Goal: Find specific page/section: Find specific page/section

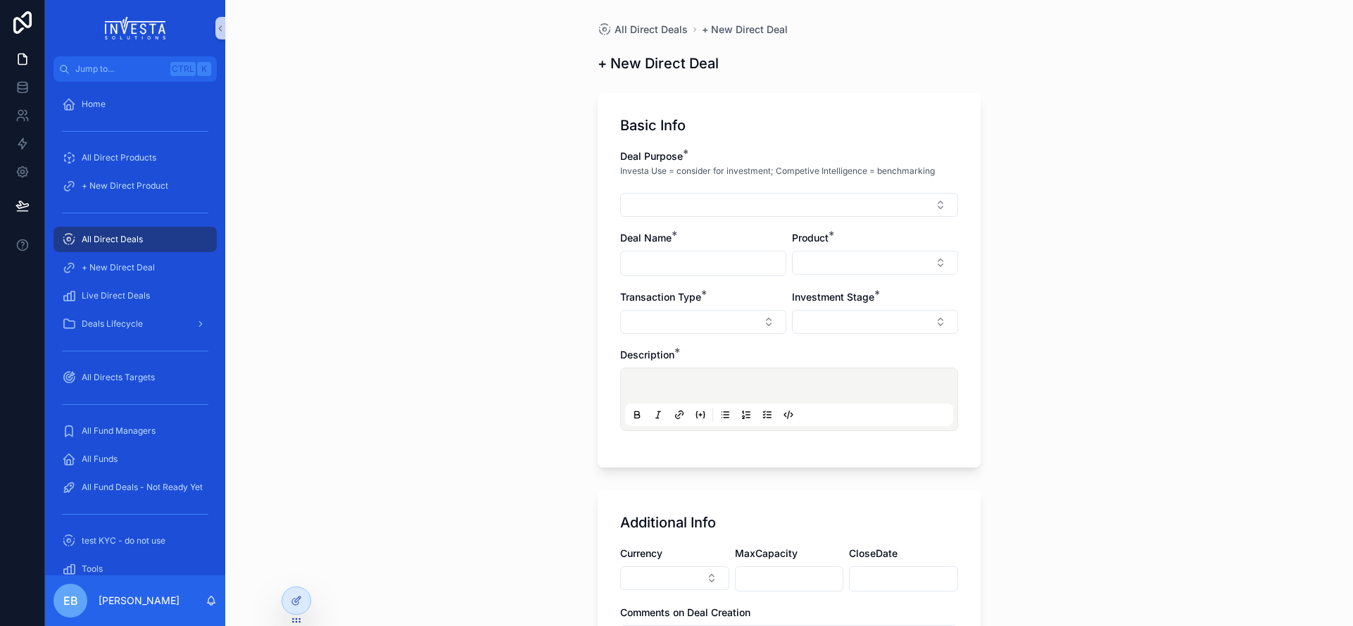
click at [103, 231] on div "All Direct Deals" at bounding box center [135, 239] width 146 height 23
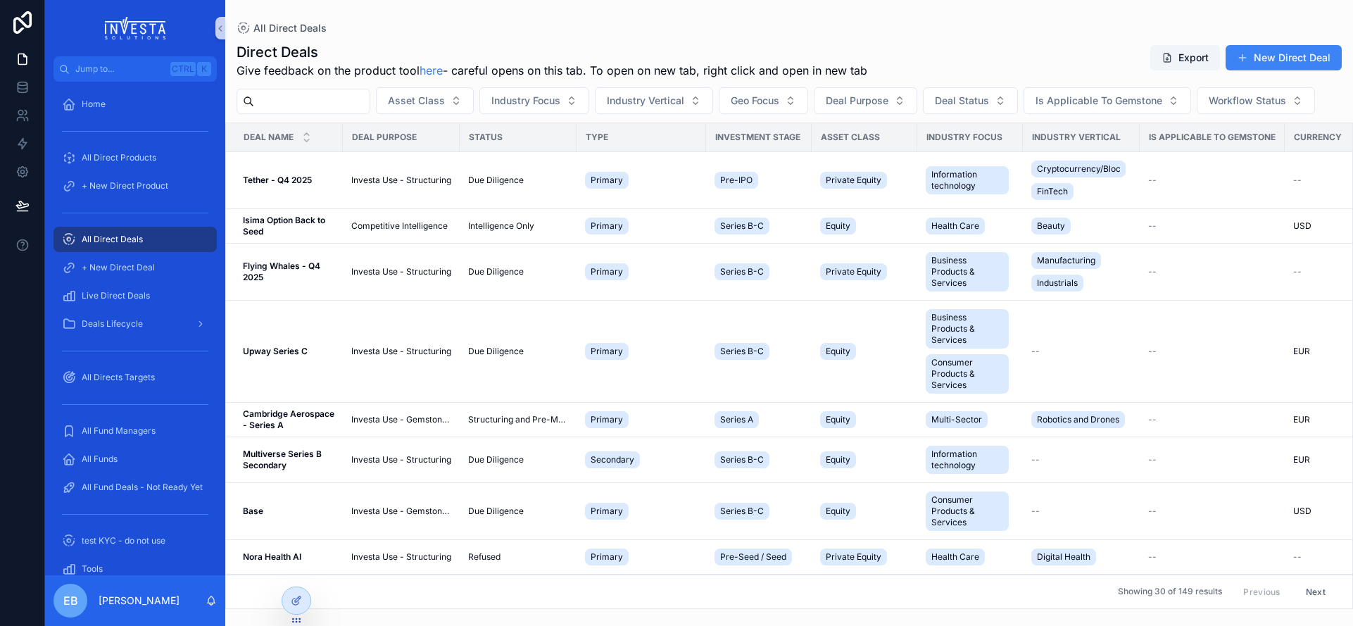
click at [320, 107] on input "scrollable content" at bounding box center [311, 102] width 115 height 20
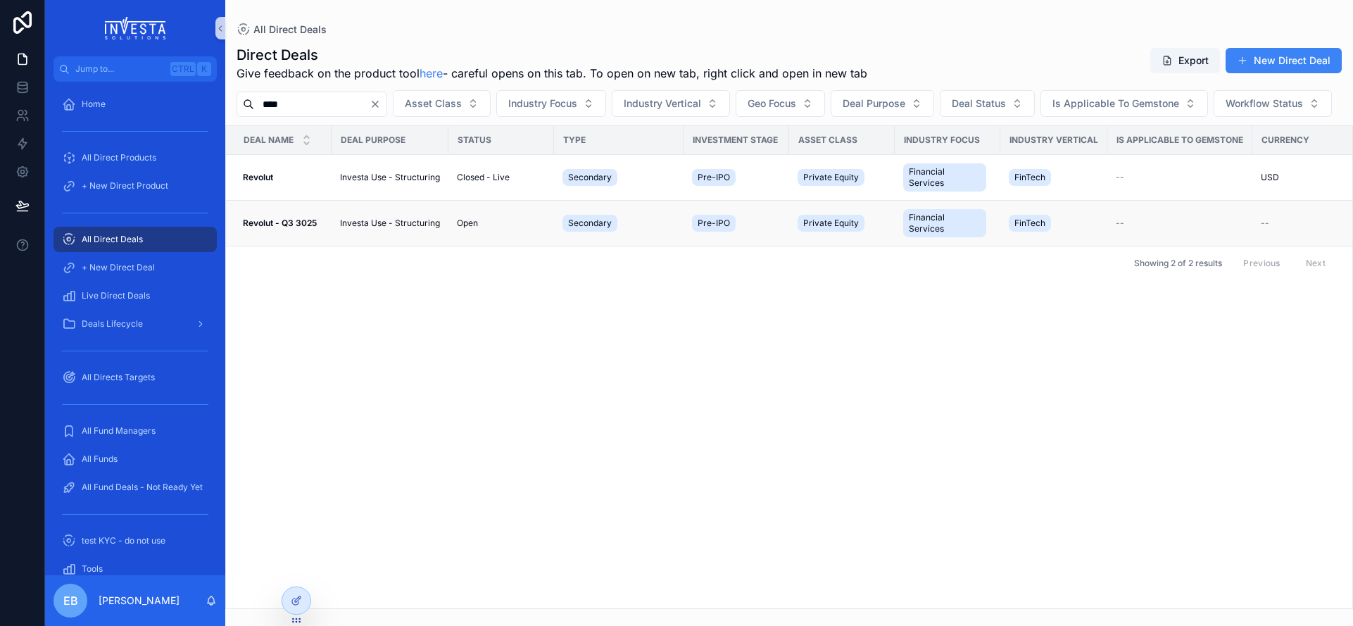
type input "****"
click at [298, 246] on td "Revolut - Q3 3025 Revolut - Q3 3025" at bounding box center [279, 224] width 106 height 46
click at [292, 228] on strong "Revolut - Q3 3025" at bounding box center [280, 222] width 74 height 11
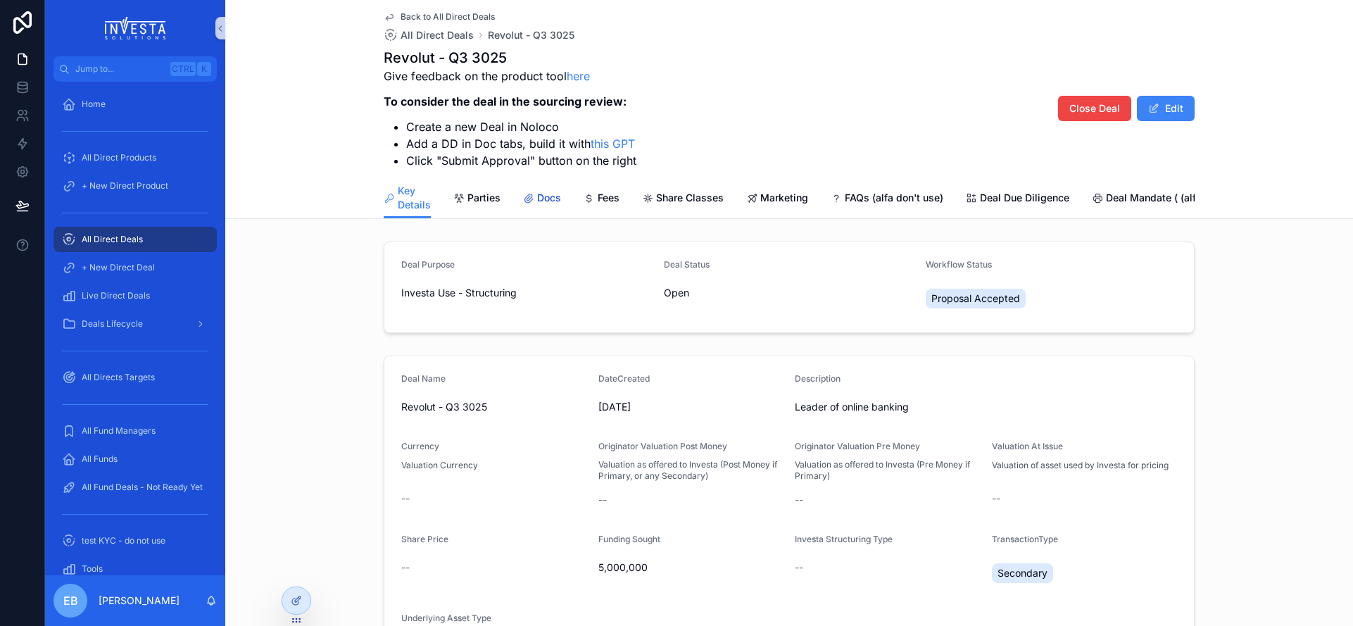
click at [537, 201] on span "Docs" at bounding box center [549, 198] width 24 height 14
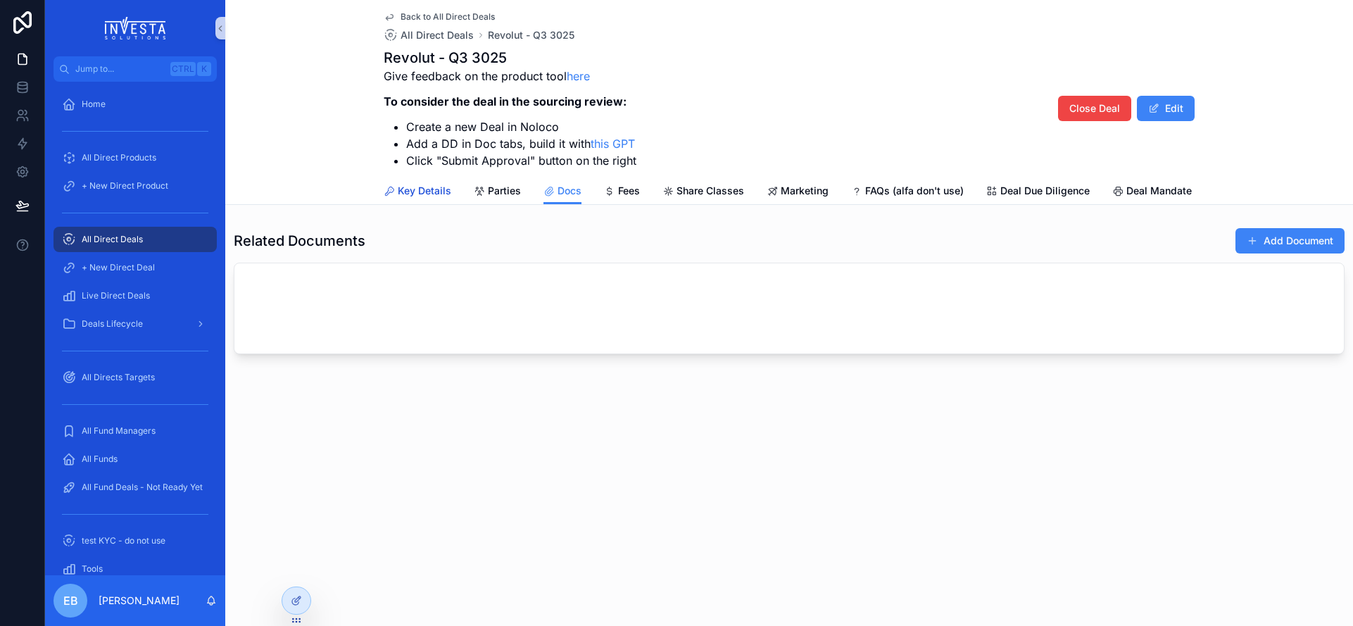
click at [436, 183] on link "Key Details" at bounding box center [418, 192] width 68 height 28
